Goal: Check status: Check status

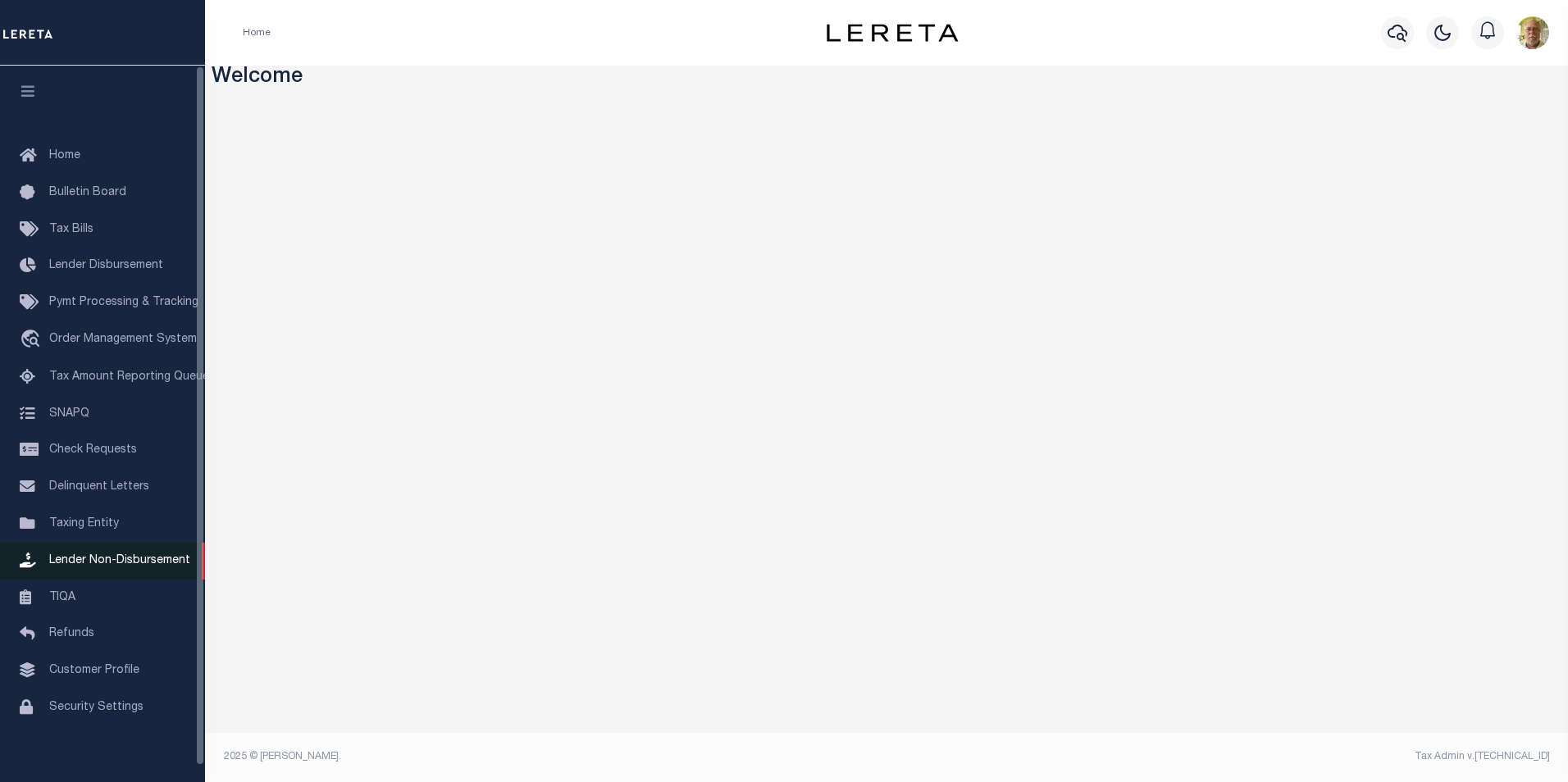
click at [129, 564] on span "Lender Non-Disbursement" at bounding box center [119, 560] width 141 height 11
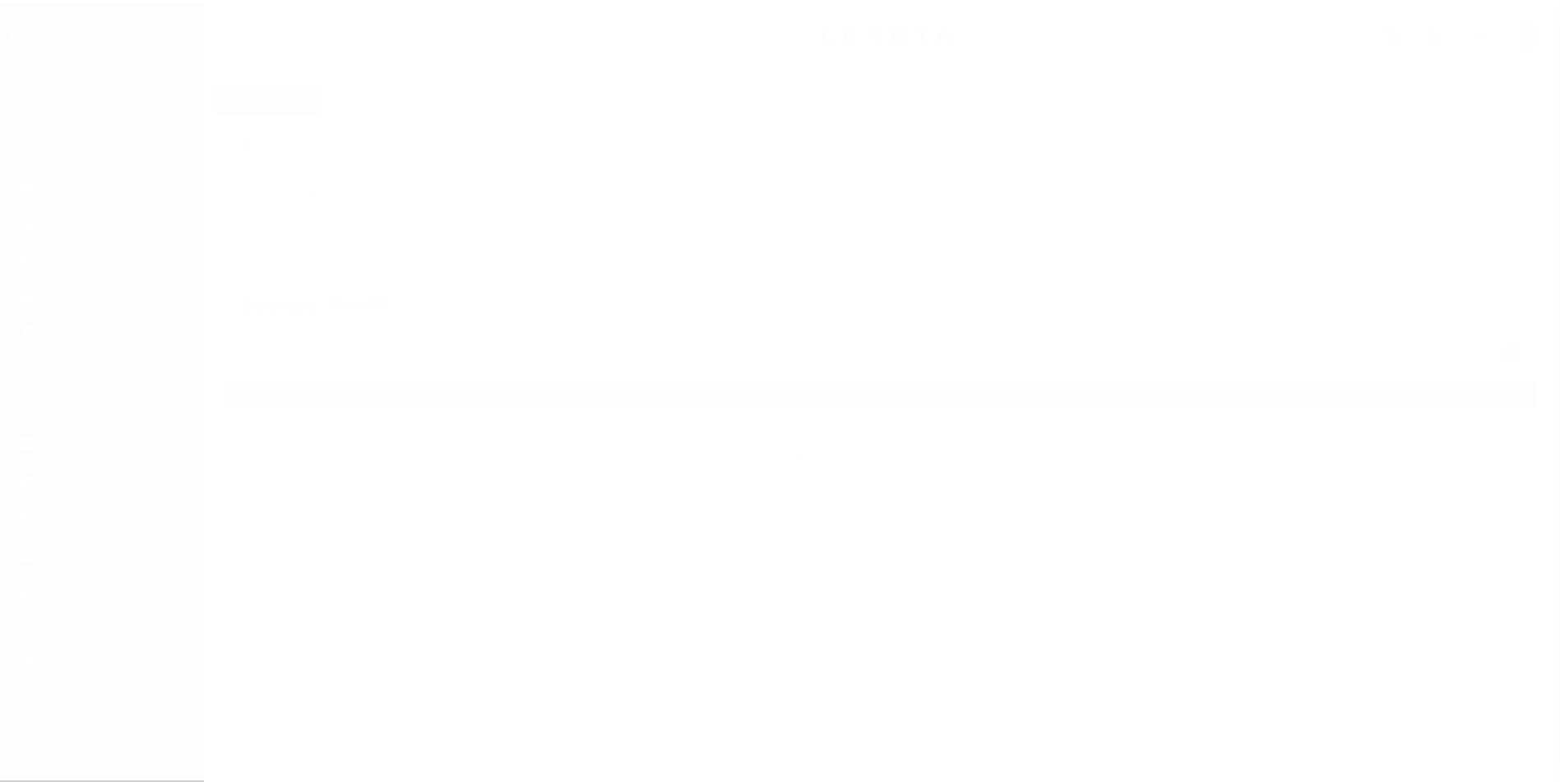
scroll to position [16, 0]
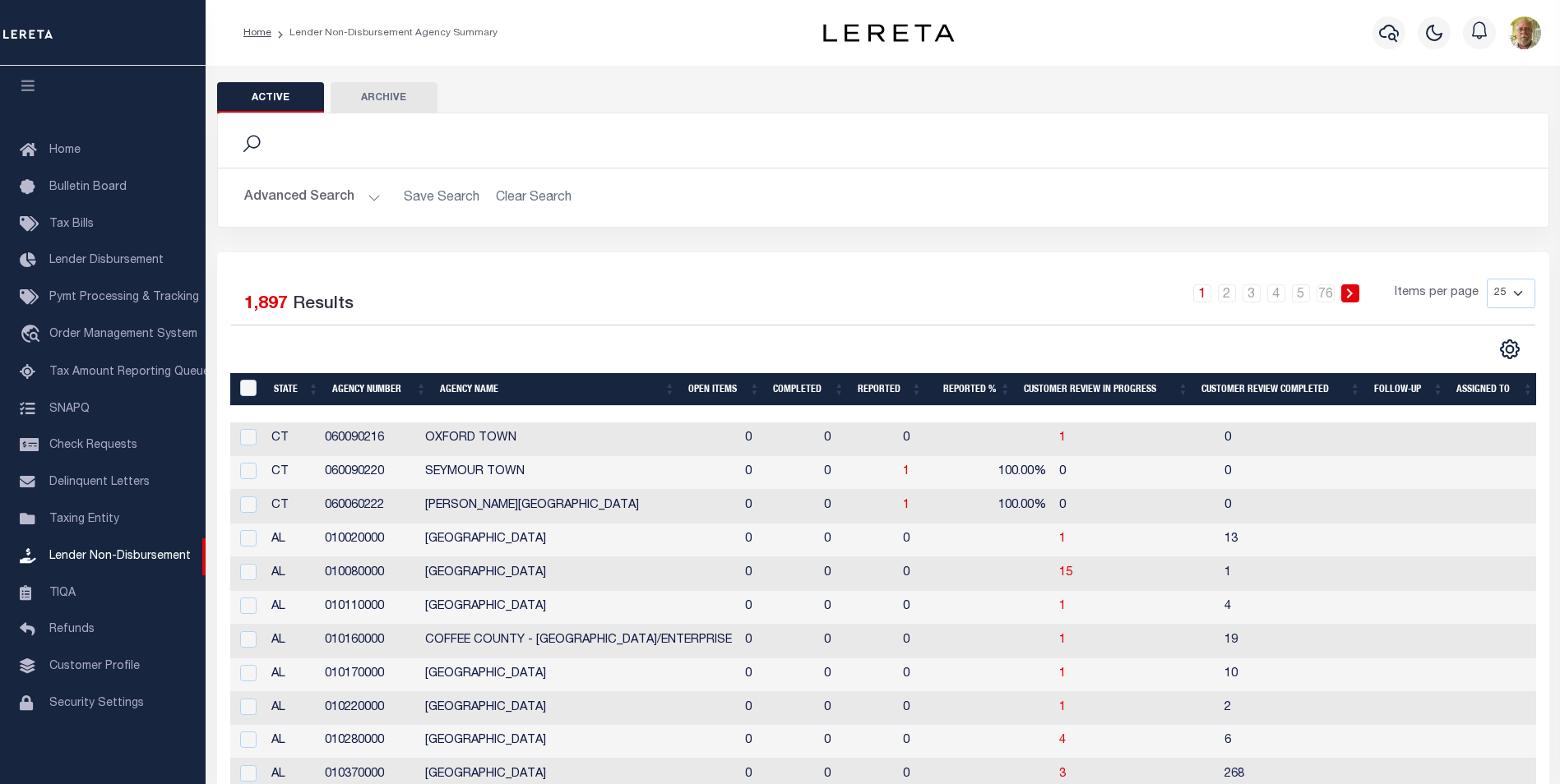
click at [373, 201] on button "Advanced Search" at bounding box center [312, 197] width 136 height 32
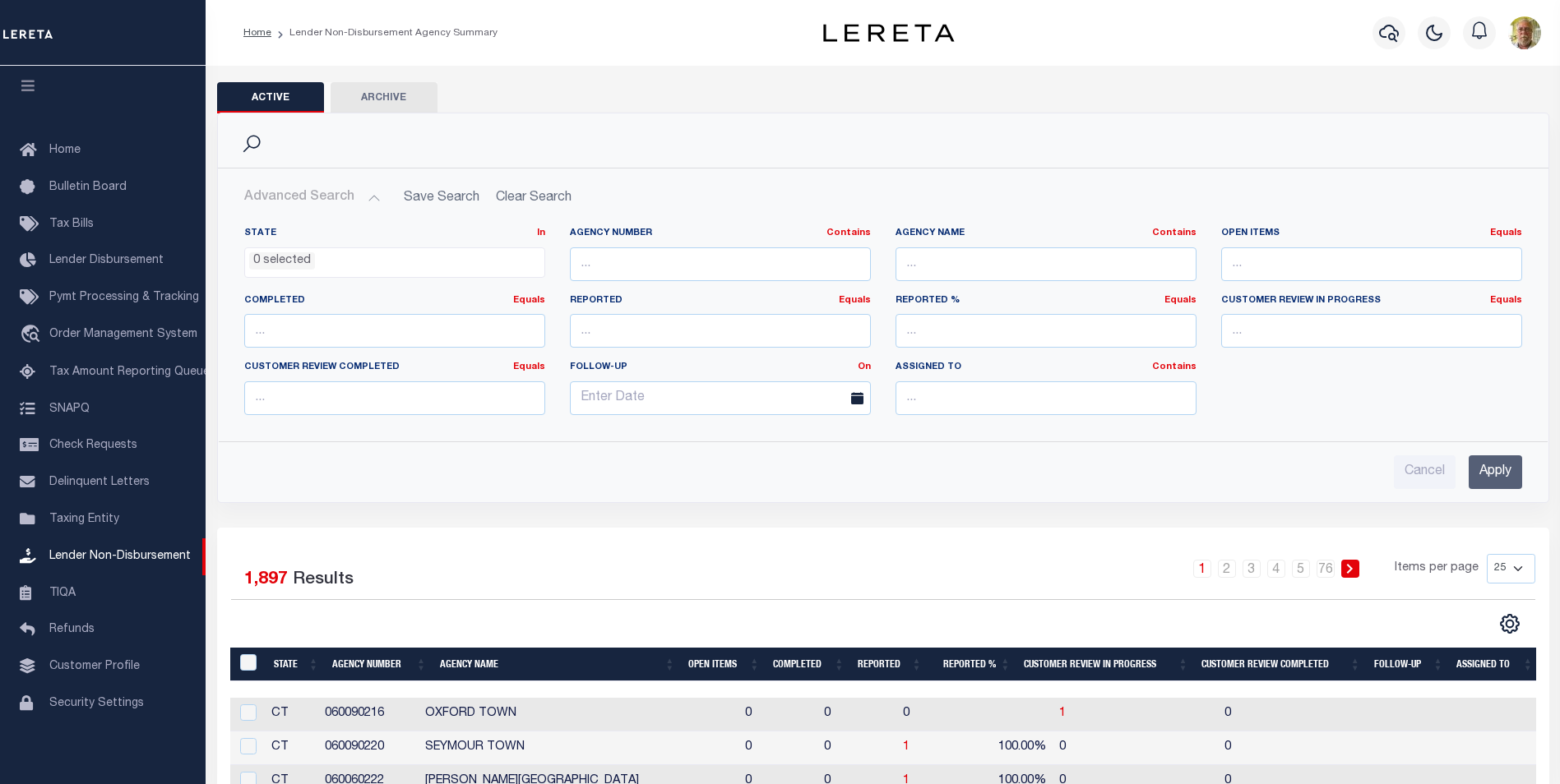
click at [1491, 472] on input "Apply" at bounding box center [1495, 472] width 53 height 33
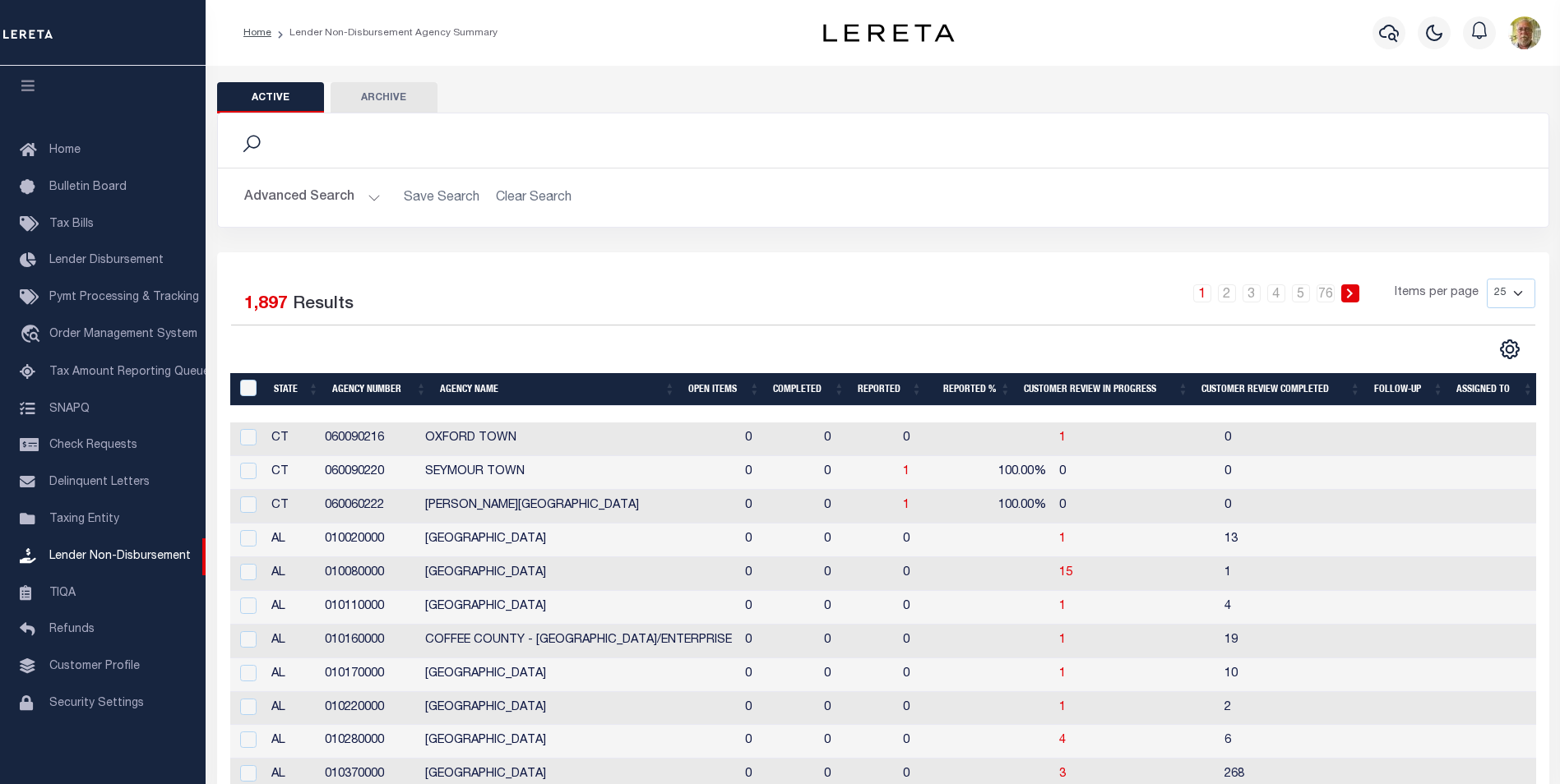
click at [707, 388] on th "Open Items" at bounding box center [723, 389] width 85 height 33
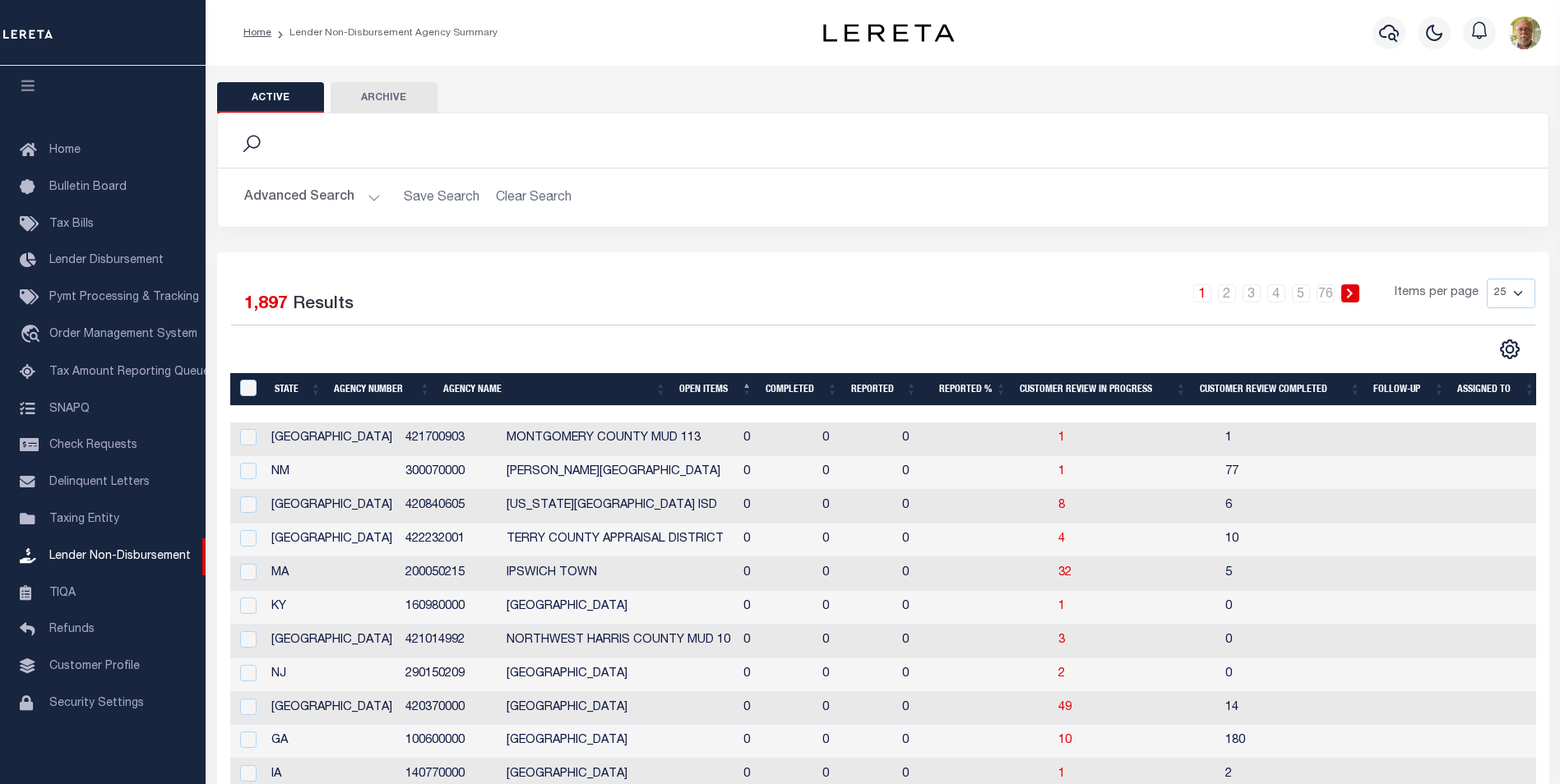
click at [707, 388] on th "Open Items" at bounding box center [716, 389] width 87 height 33
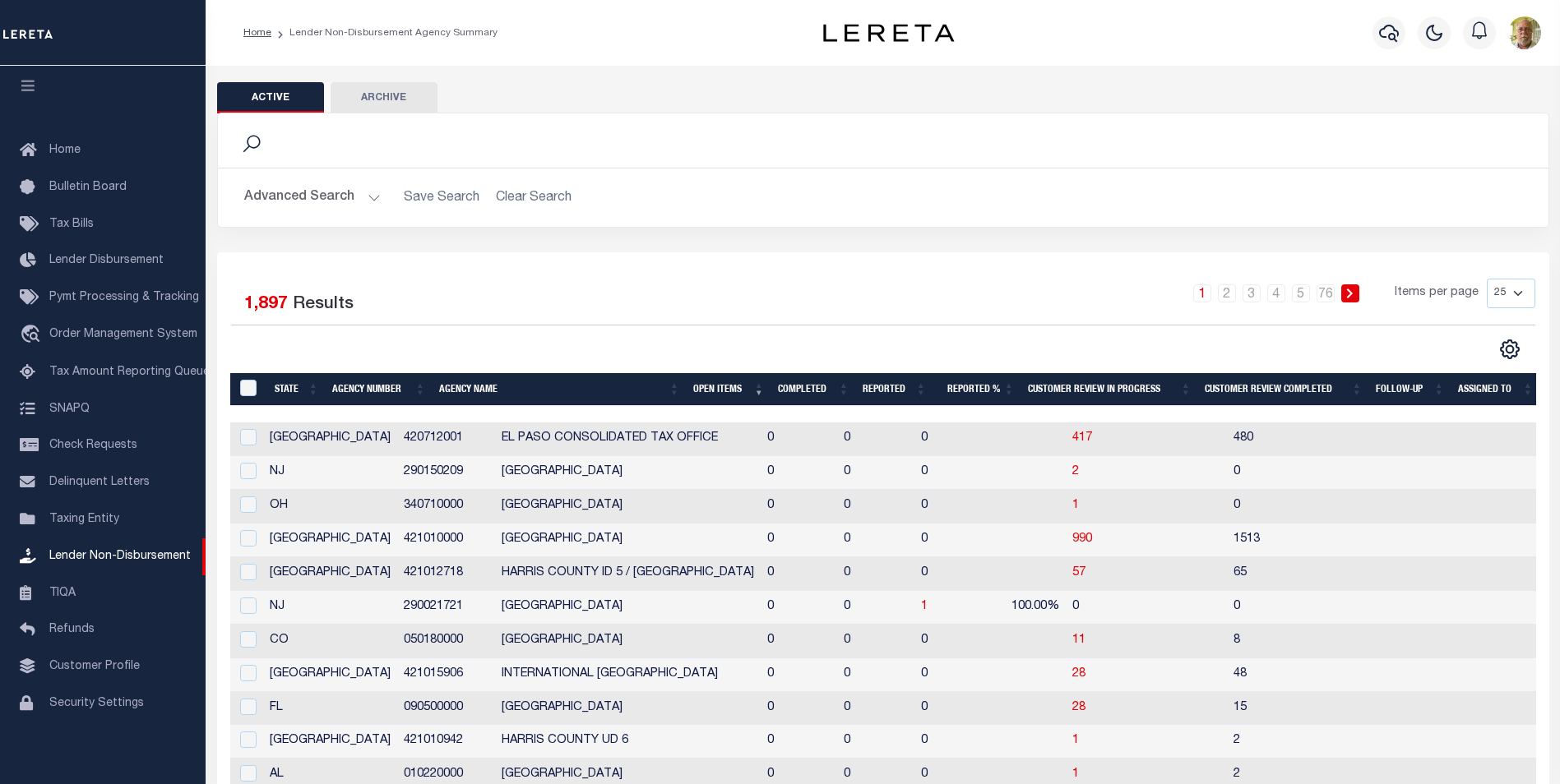
click at [725, 389] on th "Open Items" at bounding box center [729, 389] width 85 height 33
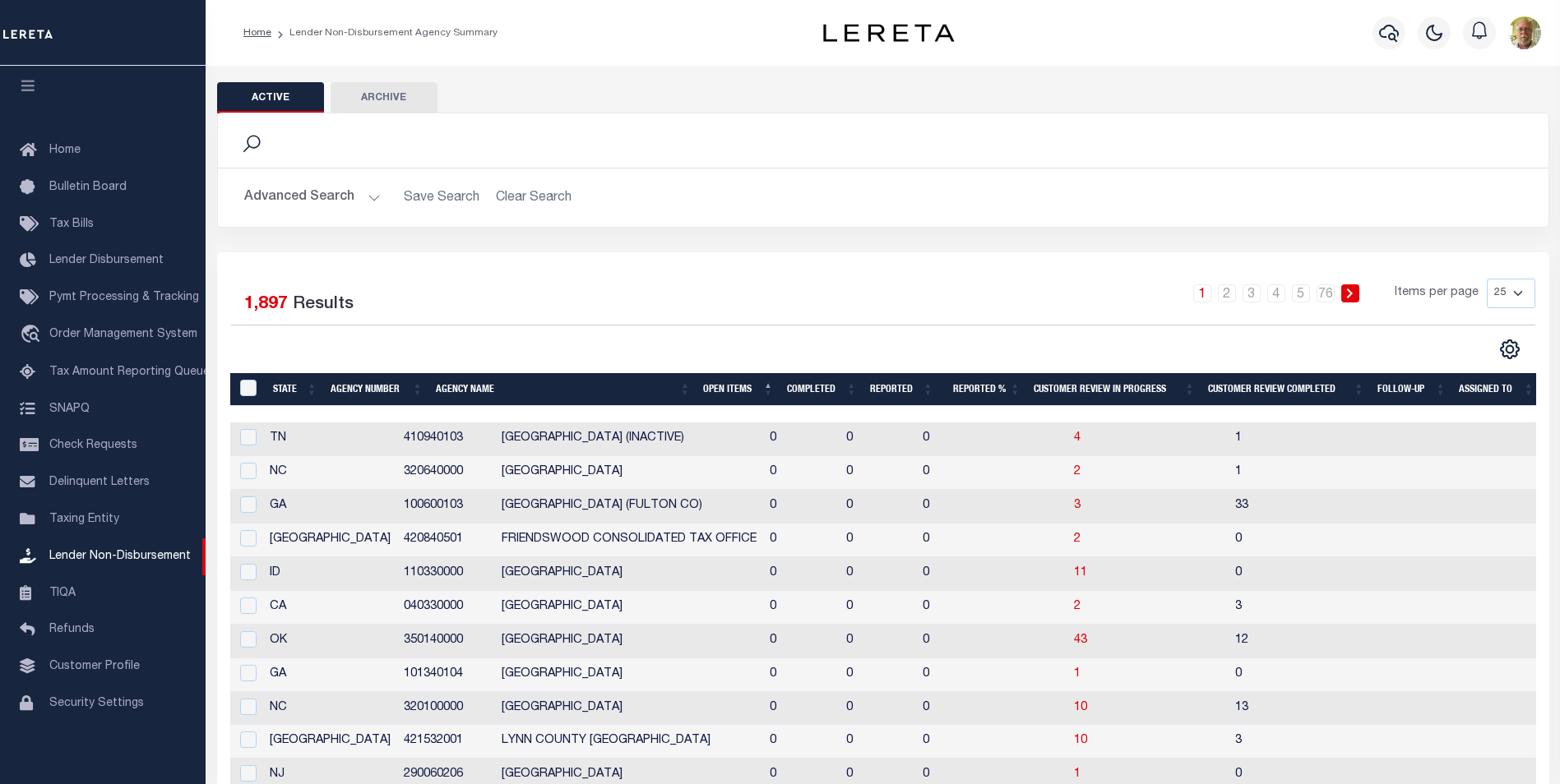
click at [711, 392] on th "Open Items" at bounding box center [738, 389] width 83 height 33
